Goal: Transaction & Acquisition: Purchase product/service

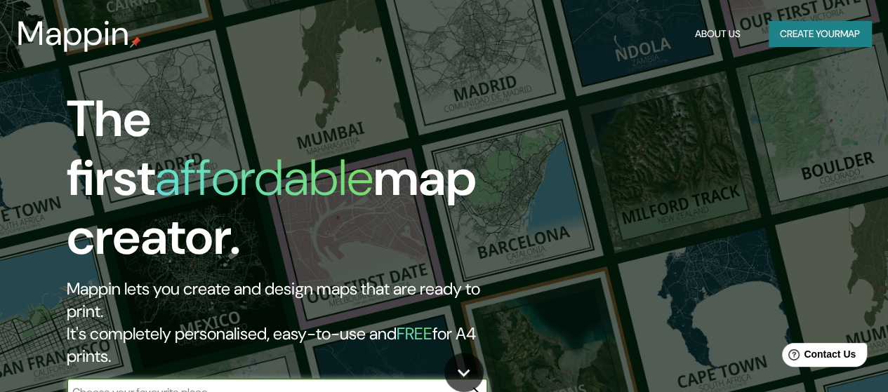
drag, startPoint x: 0, startPoint y: 0, endPoint x: 537, endPoint y: 71, distance: 541.5
click at [537, 71] on div "The first affordable map creator. Mappin lets you create and design maps that a…" at bounding box center [444, 196] width 888 height 392
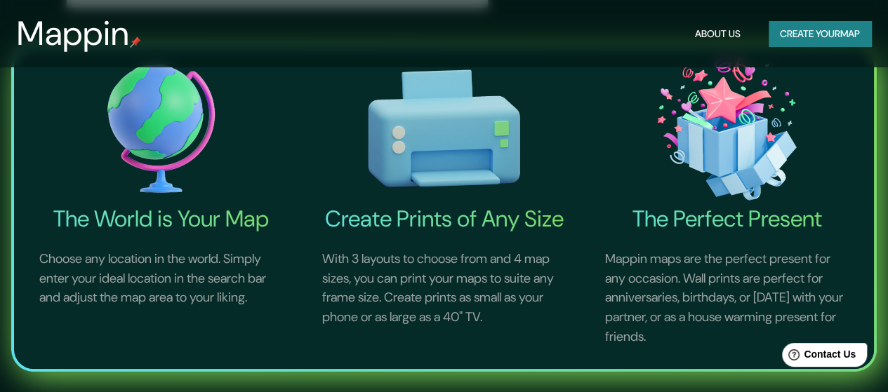
scroll to position [421, 0]
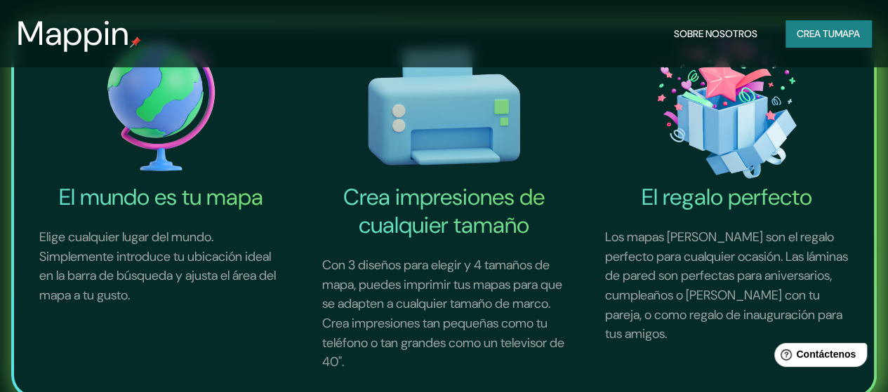
click at [601, 142] on img at bounding box center [726, 106] width 277 height 153
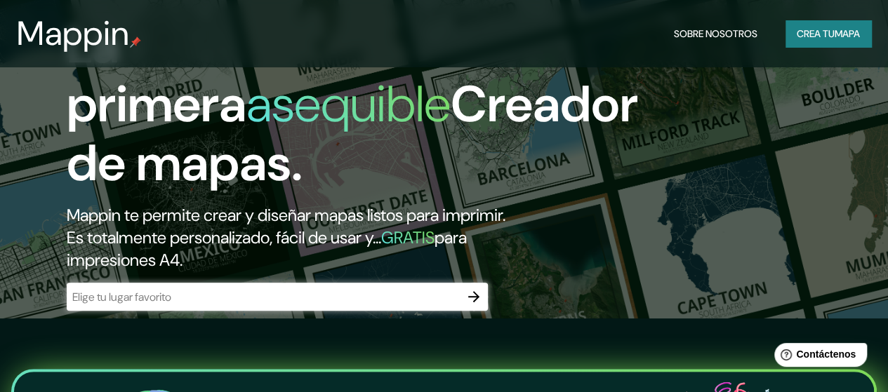
scroll to position [70, 0]
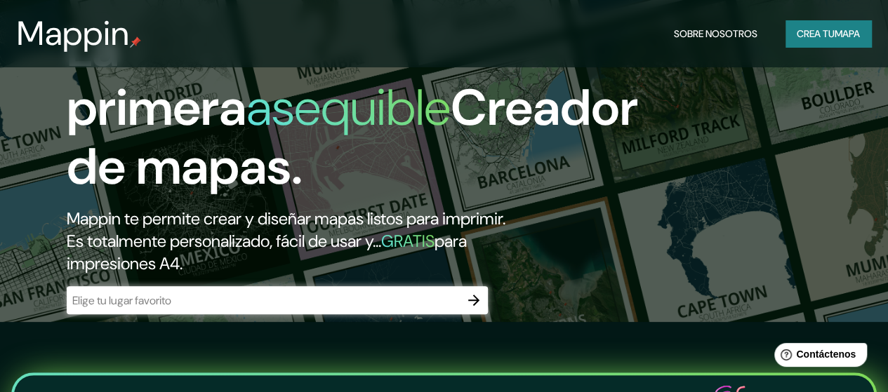
click at [479, 309] on icon "button" at bounding box center [473, 300] width 17 height 17
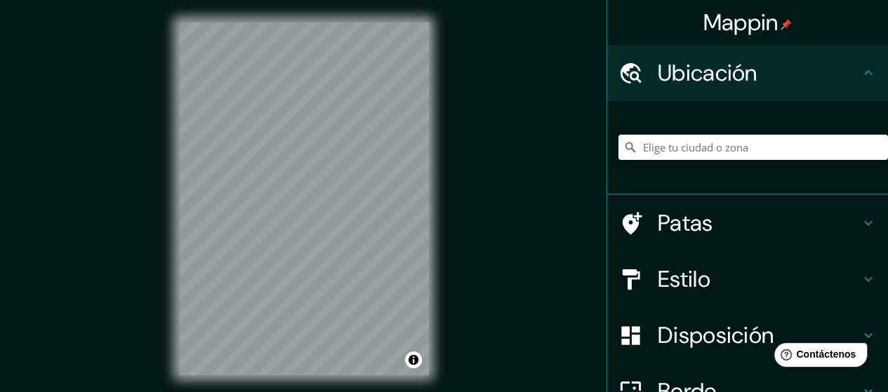
click at [864, 277] on icon at bounding box center [868, 279] width 8 height 5
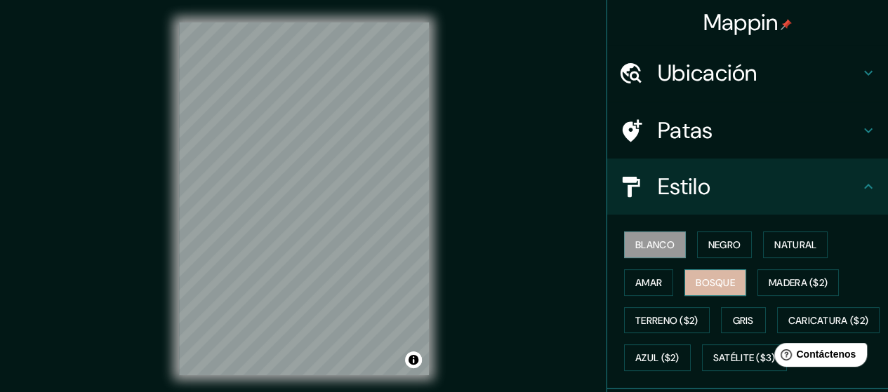
click at [707, 279] on font "Bosque" at bounding box center [714, 283] width 39 height 13
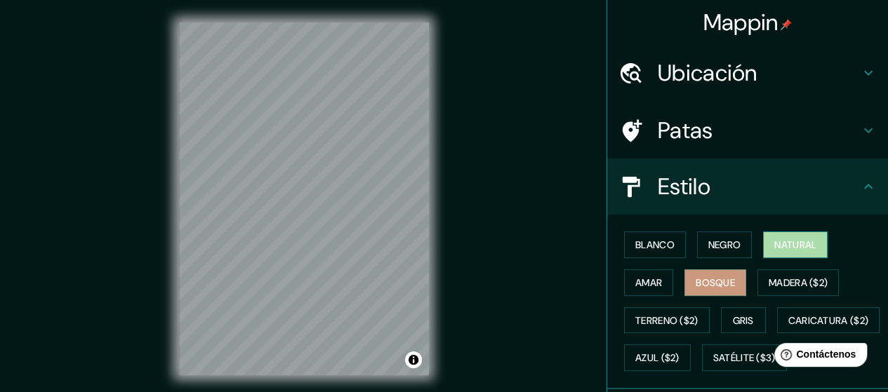
click at [782, 248] on font "Natural" at bounding box center [795, 245] width 42 height 13
click at [863, 68] on icon at bounding box center [868, 73] width 17 height 17
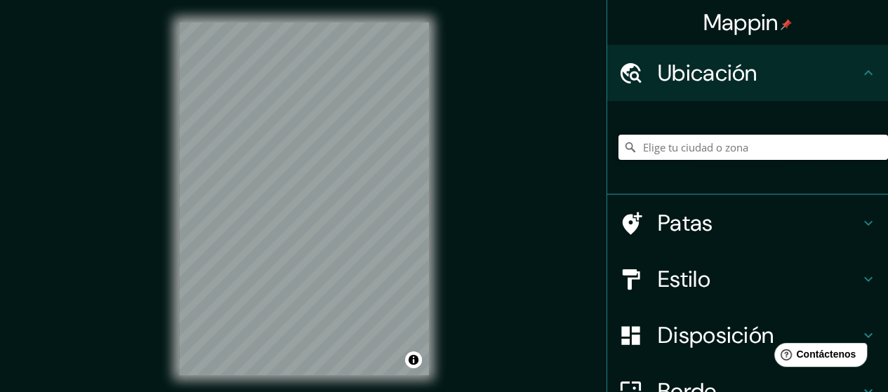
click at [685, 151] on input "Elige tu ciudad o zona" at bounding box center [752, 147] width 269 height 25
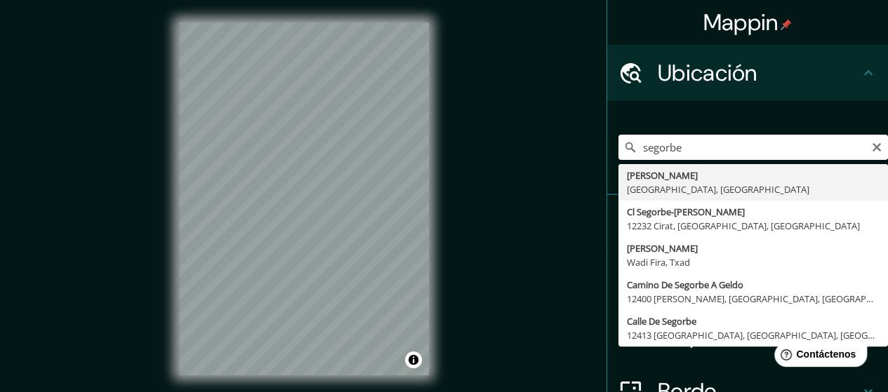
type input "[PERSON_NAME], [GEOGRAPHIC_DATA], [GEOGRAPHIC_DATA]"
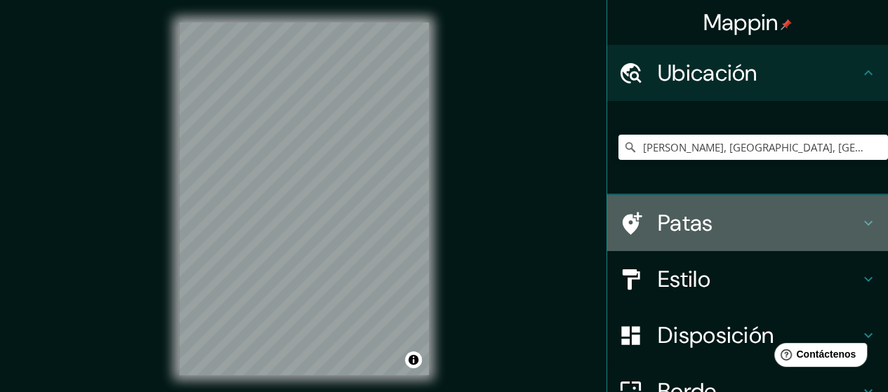
click at [862, 217] on icon at bounding box center [868, 223] width 17 height 17
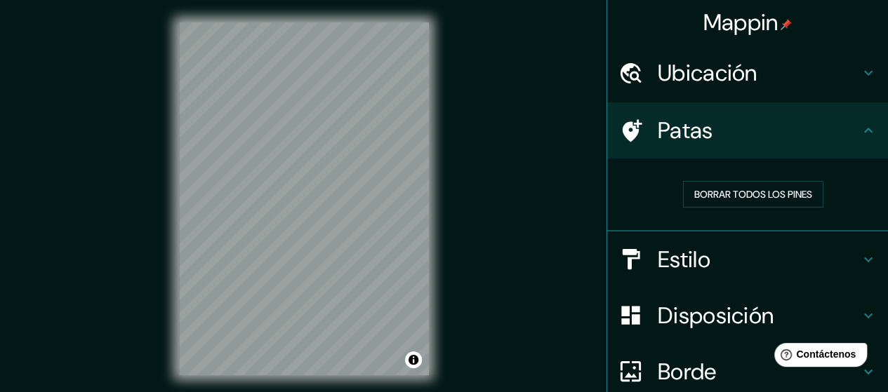
click at [860, 255] on icon at bounding box center [868, 259] width 17 height 17
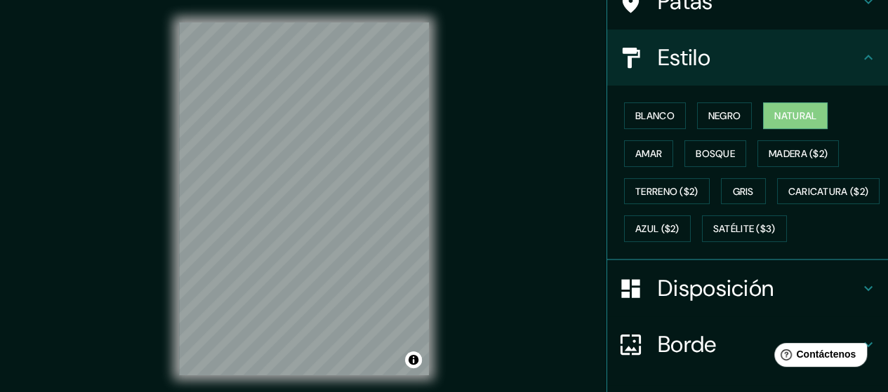
scroll to position [140, 0]
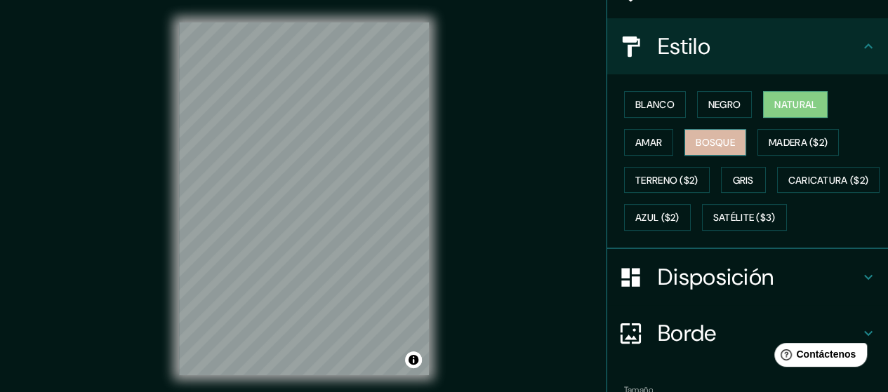
click at [711, 139] on font "Bosque" at bounding box center [714, 142] width 39 height 13
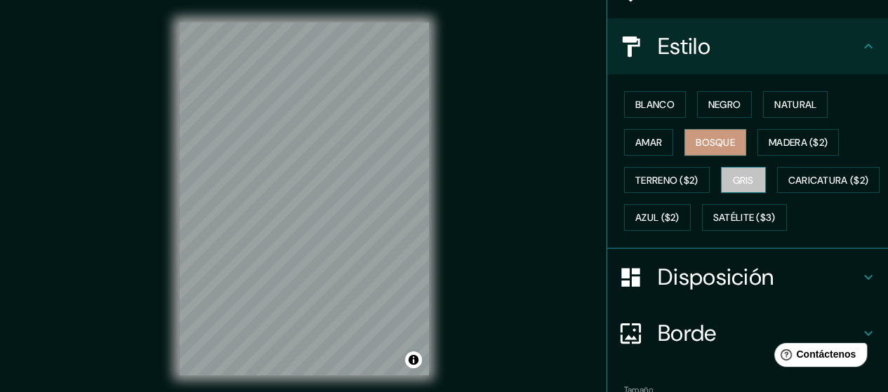
click at [739, 174] on font "Gris" at bounding box center [743, 180] width 21 height 13
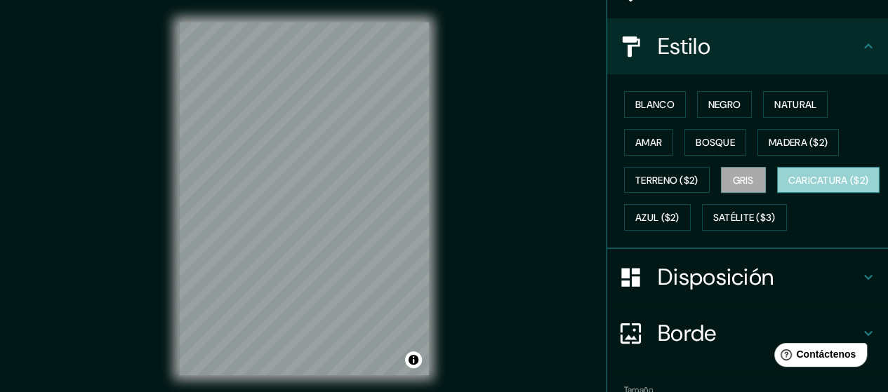
click at [788, 187] on font "Caricatura ($2)" at bounding box center [828, 180] width 81 height 13
click at [703, 292] on font "Disposición" at bounding box center [716, 276] width 116 height 29
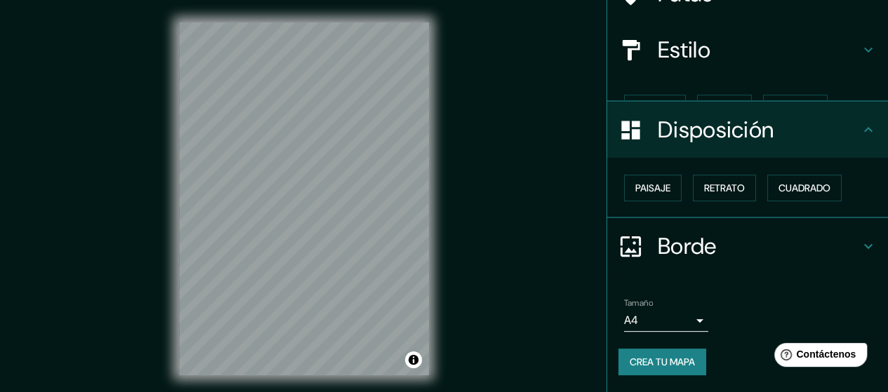
scroll to position [112, 0]
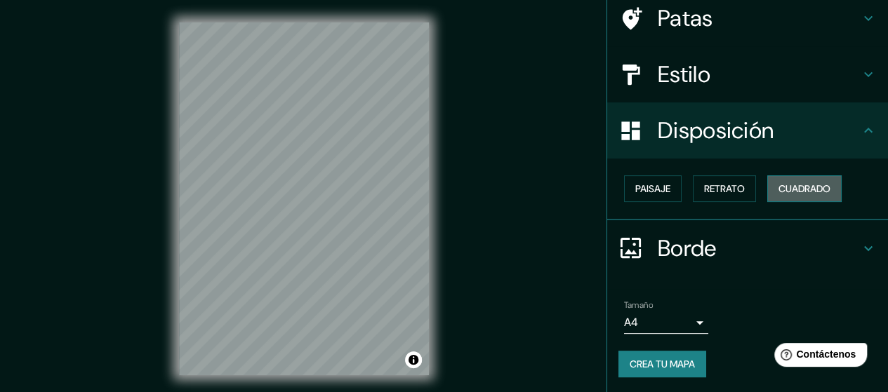
click at [796, 185] on font "Cuadrado" at bounding box center [804, 188] width 52 height 13
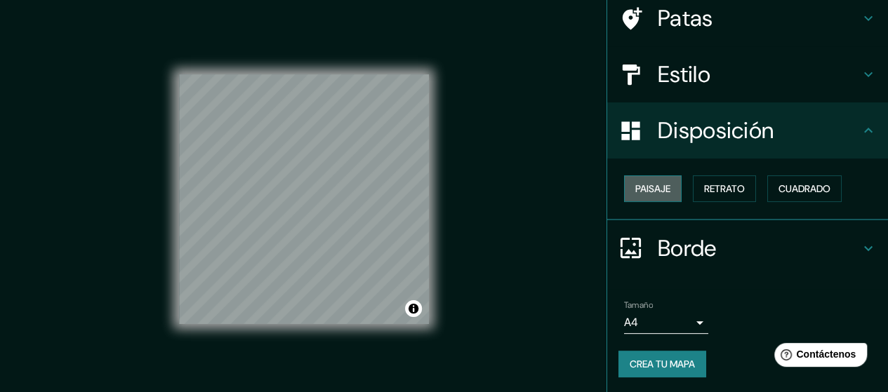
click at [646, 191] on font "Paisaje" at bounding box center [652, 188] width 35 height 13
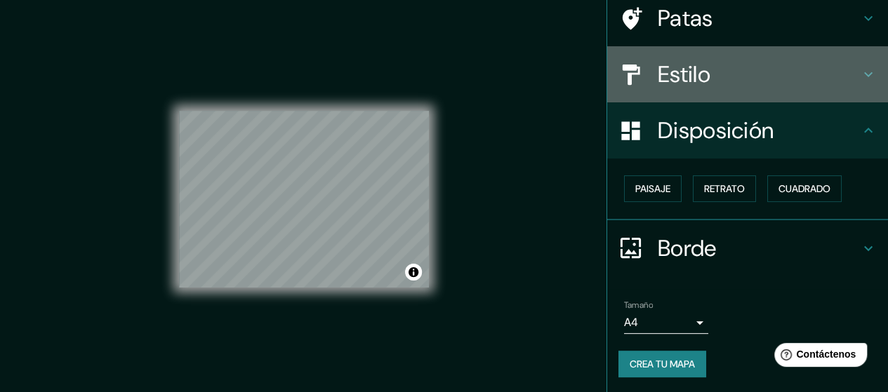
click at [860, 67] on icon at bounding box center [868, 74] width 17 height 17
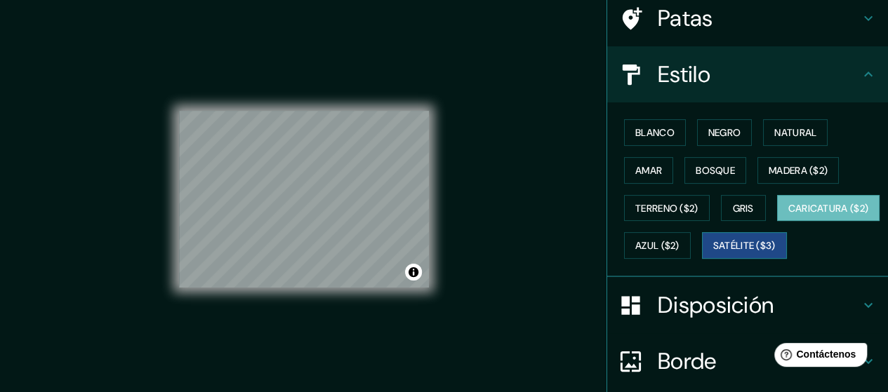
click at [713, 253] on font "Satélite ($3)" at bounding box center [744, 246] width 62 height 13
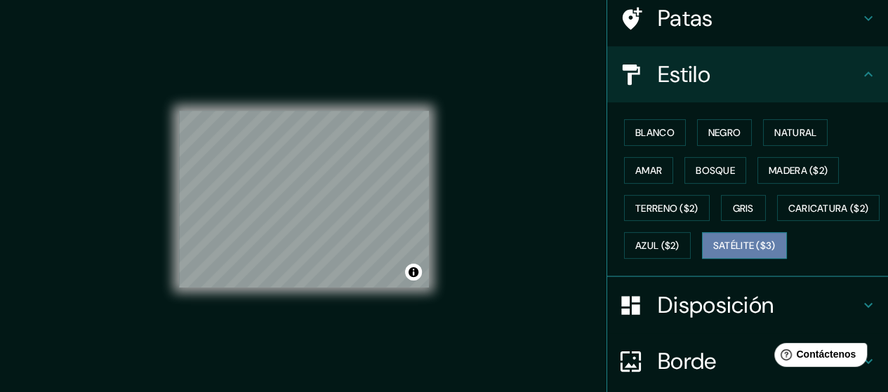
click at [713, 253] on font "Satélite ($3)" at bounding box center [744, 246] width 62 height 13
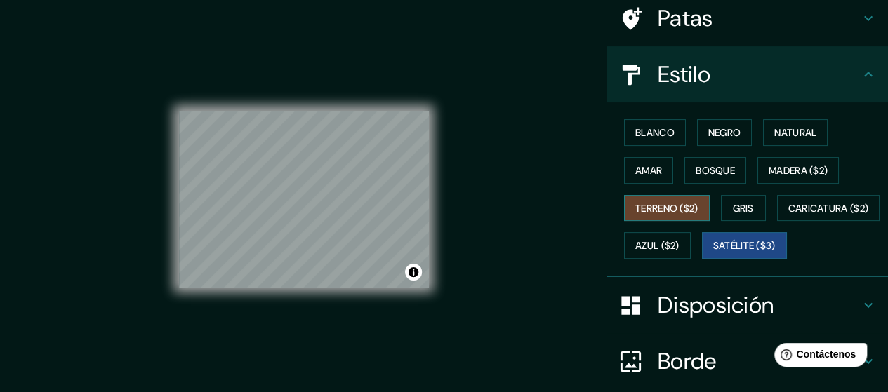
click at [651, 206] on font "Terreno ($2)" at bounding box center [666, 208] width 63 height 13
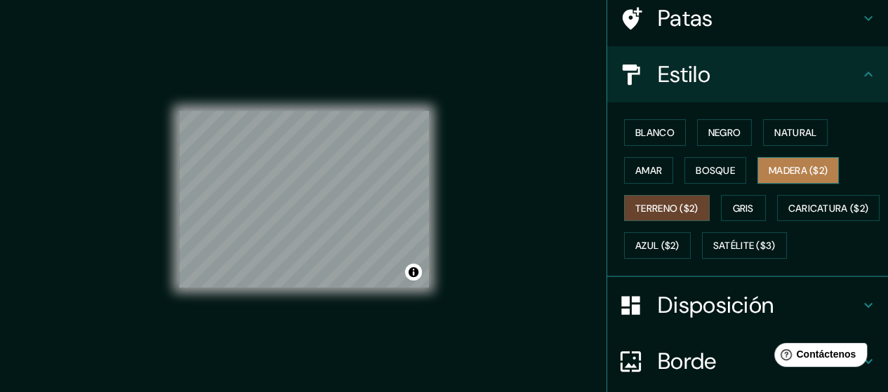
click at [775, 165] on font "Madera ($2)" at bounding box center [797, 170] width 59 height 13
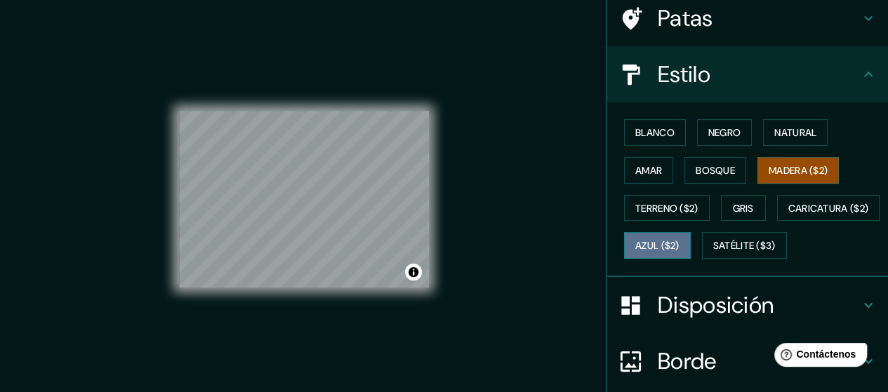
click at [679, 244] on font "Azul ($2)" at bounding box center [657, 246] width 44 height 13
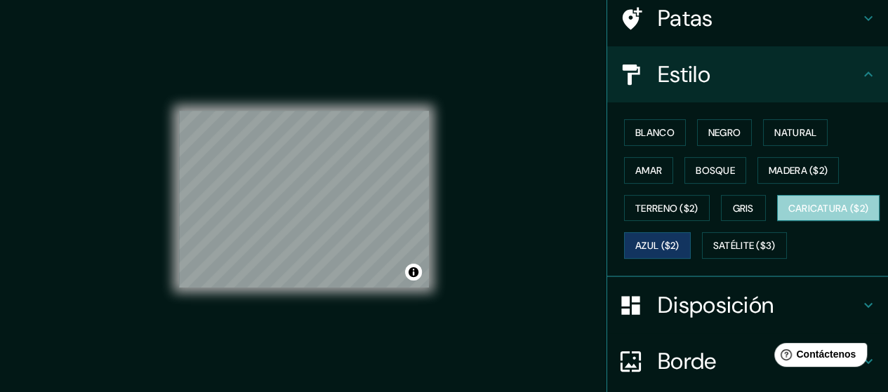
click at [788, 215] on font "Caricatura ($2)" at bounding box center [828, 208] width 81 height 13
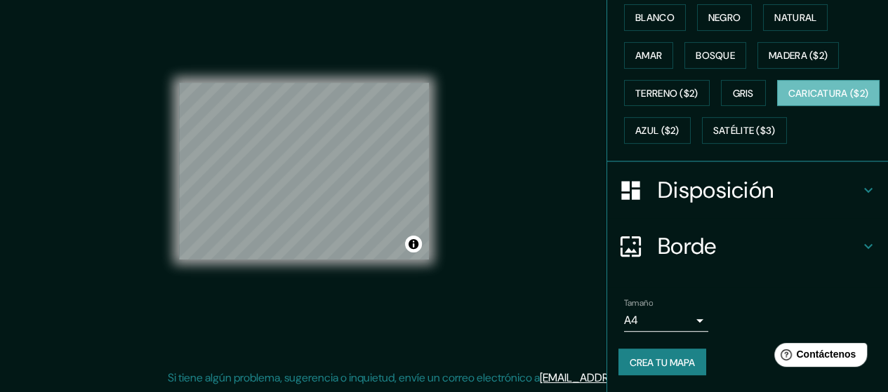
scroll to position [260, 0]
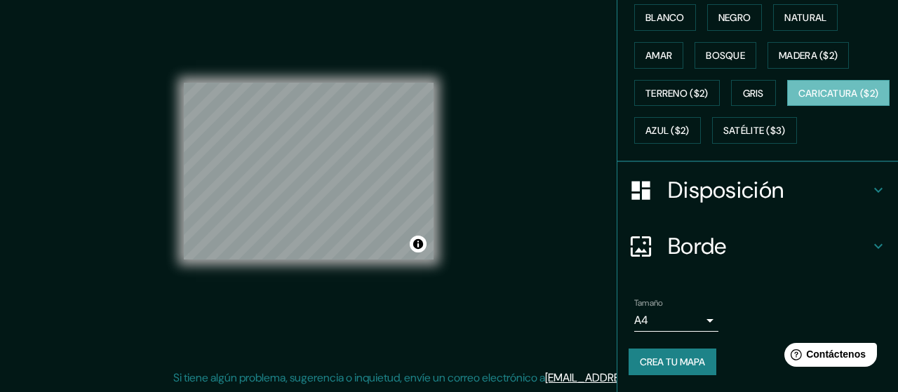
click at [688, 318] on body "Mappin Ubicación [PERSON_NAME], [GEOGRAPHIC_DATA], [GEOGRAPHIC_DATA] Patas Esti…" at bounding box center [449, 168] width 898 height 392
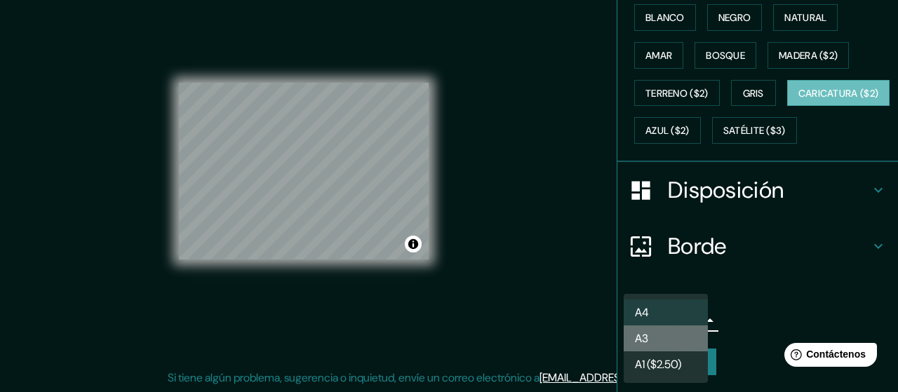
click at [653, 336] on li "A3" at bounding box center [666, 339] width 84 height 26
type input "a4"
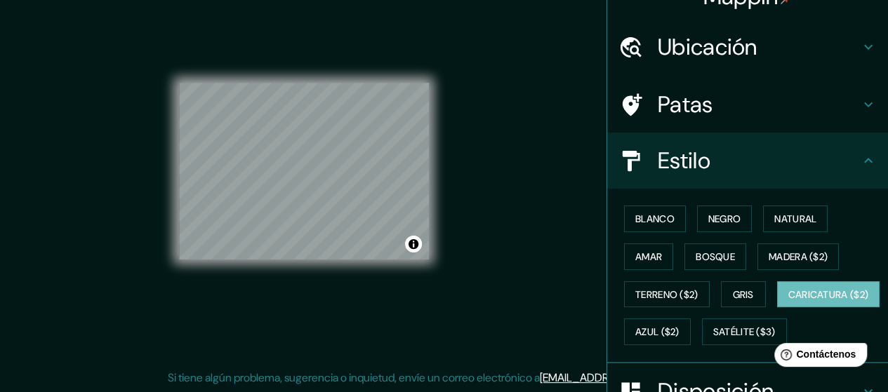
scroll to position [0, 0]
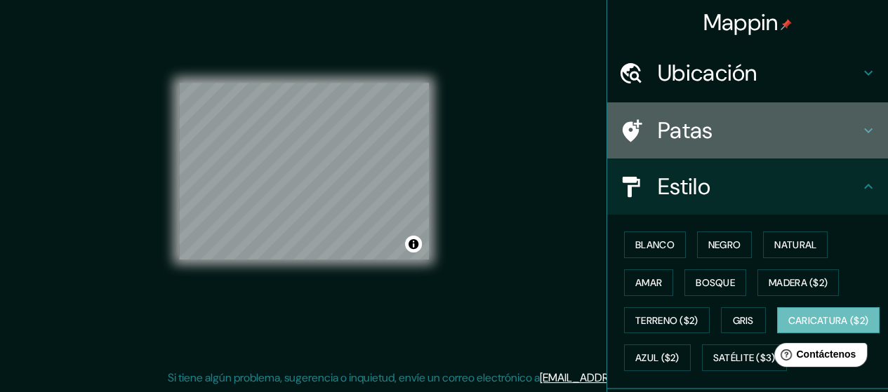
click at [860, 127] on icon at bounding box center [868, 130] width 17 height 17
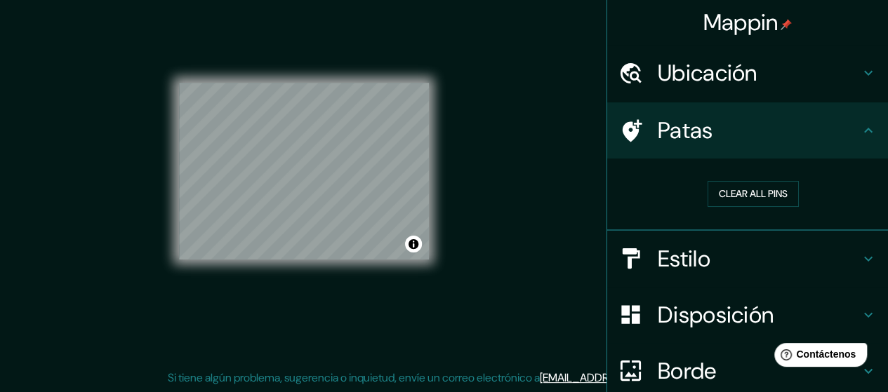
click at [860, 260] on icon at bounding box center [868, 259] width 17 height 17
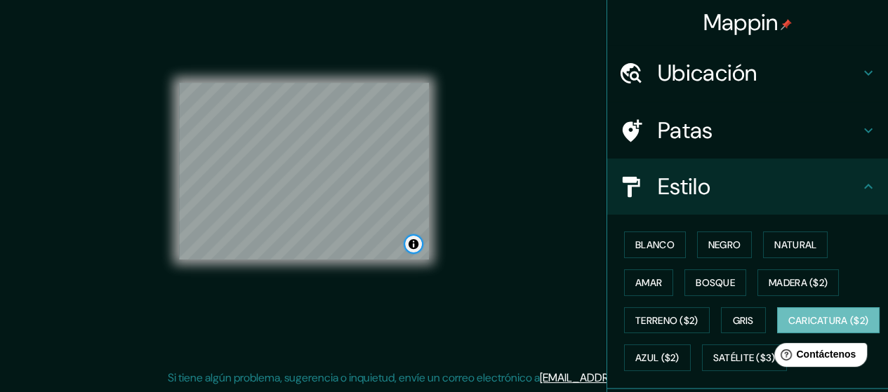
click at [411, 247] on button "Activar o desactivar atribución" at bounding box center [413, 244] width 17 height 17
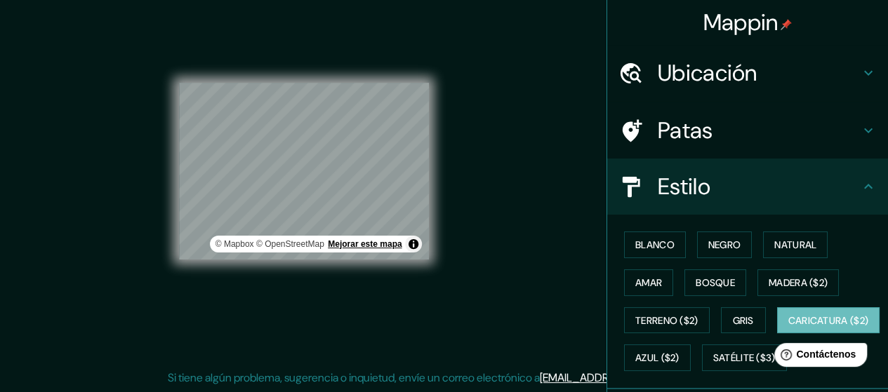
click at [394, 244] on font "Mejorar este mapa" at bounding box center [365, 244] width 74 height 10
